Goal: Task Accomplishment & Management: Manage account settings

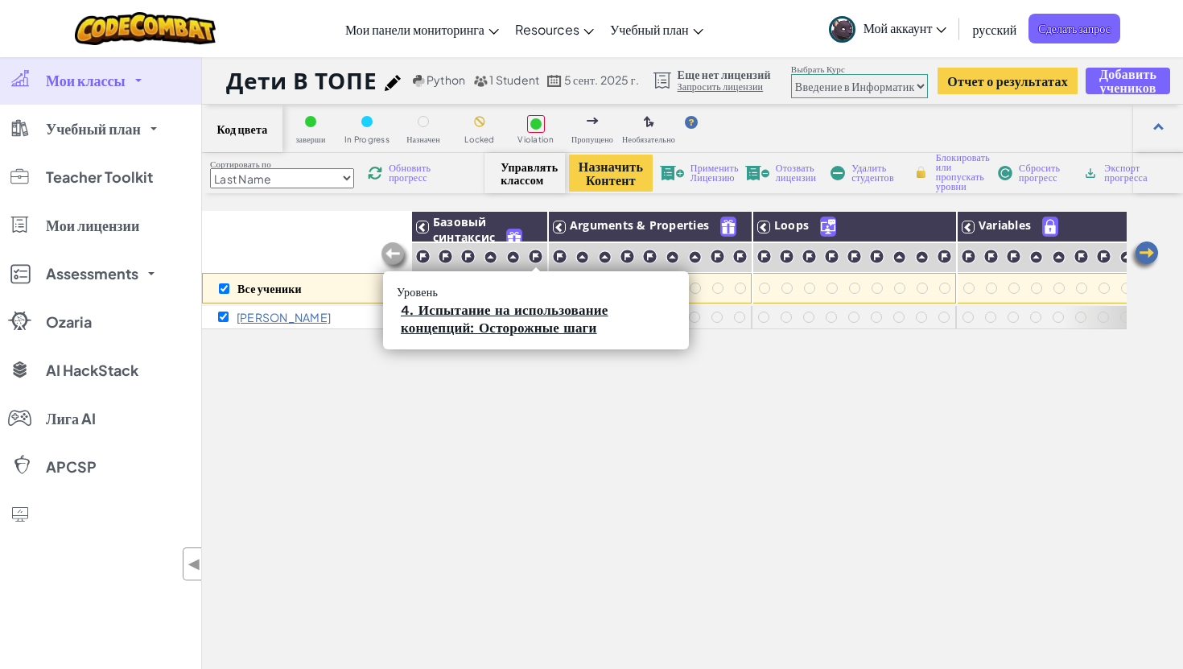
select select "560f1a9f22961295f9427742"
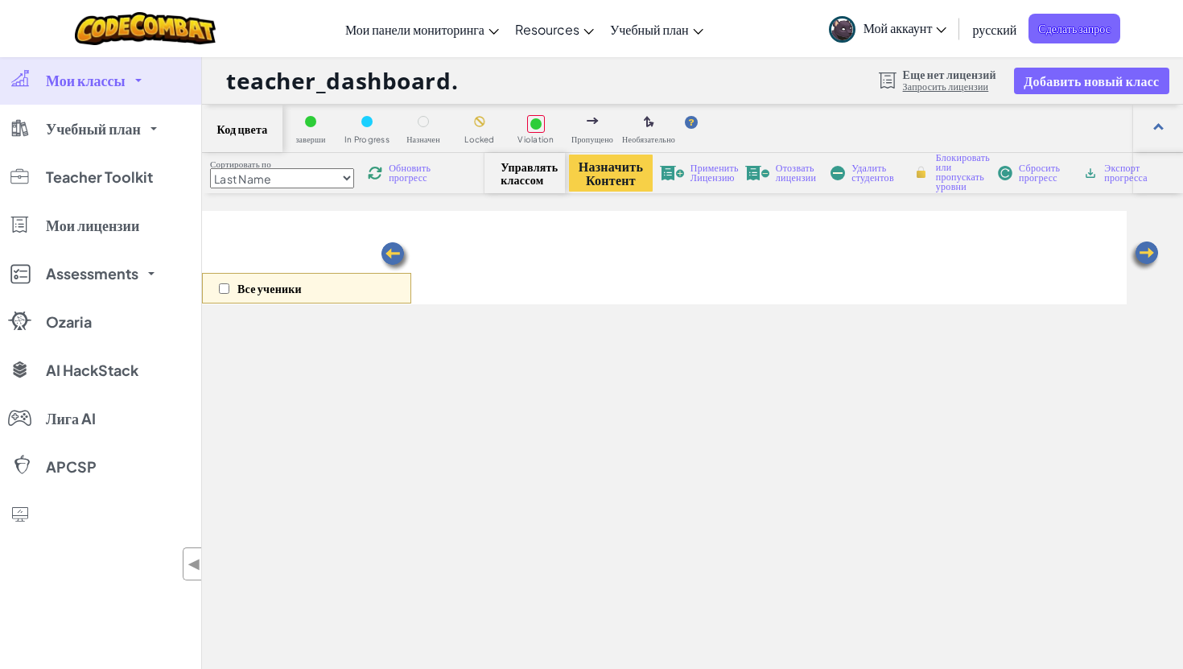
select select "560f1a9f22961295f9427742"
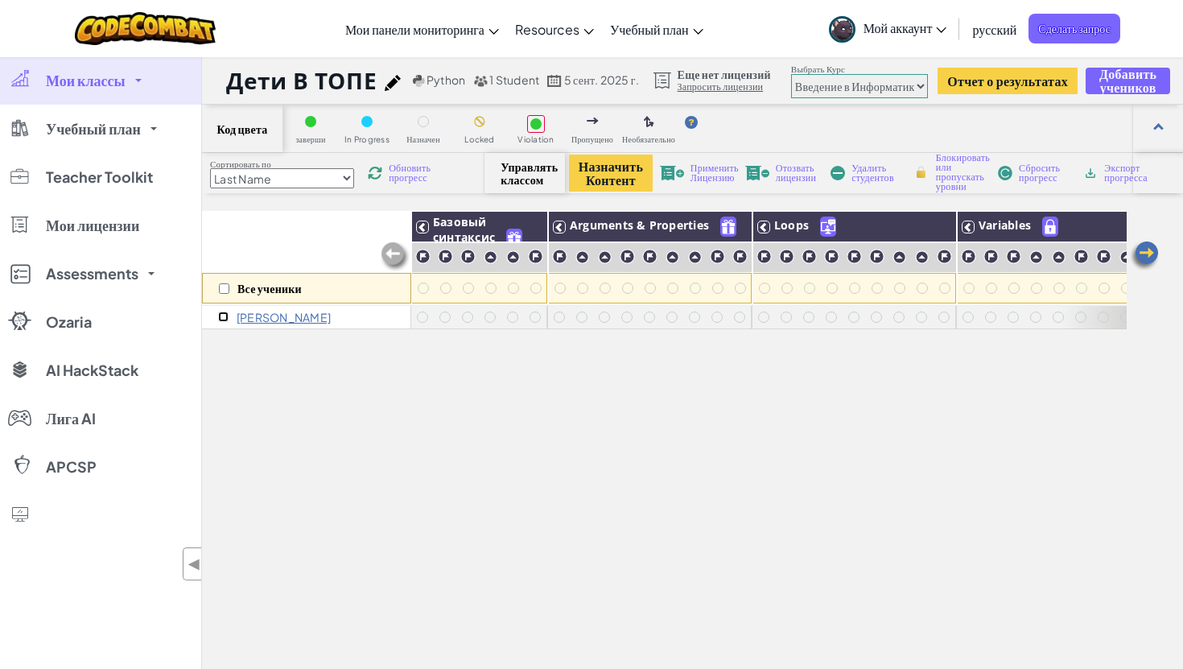
click at [219, 315] on input "checkbox" at bounding box center [223, 316] width 10 height 10
checkbox input "true"
click at [1024, 180] on span "Сбросить прогресс" at bounding box center [1044, 172] width 50 height 19
